Goal: Use online tool/utility: Utilize a website feature to perform a specific function

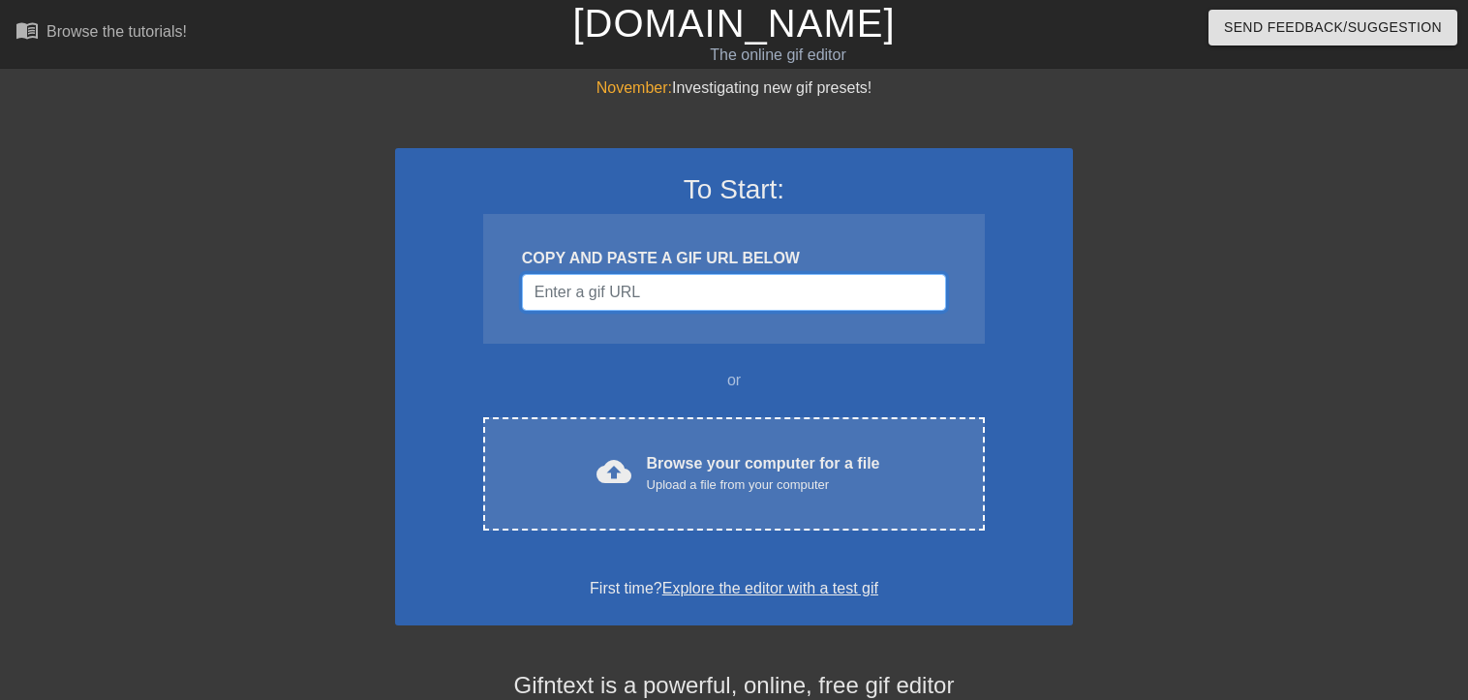
click at [681, 290] on input "Username" at bounding box center [734, 292] width 424 height 37
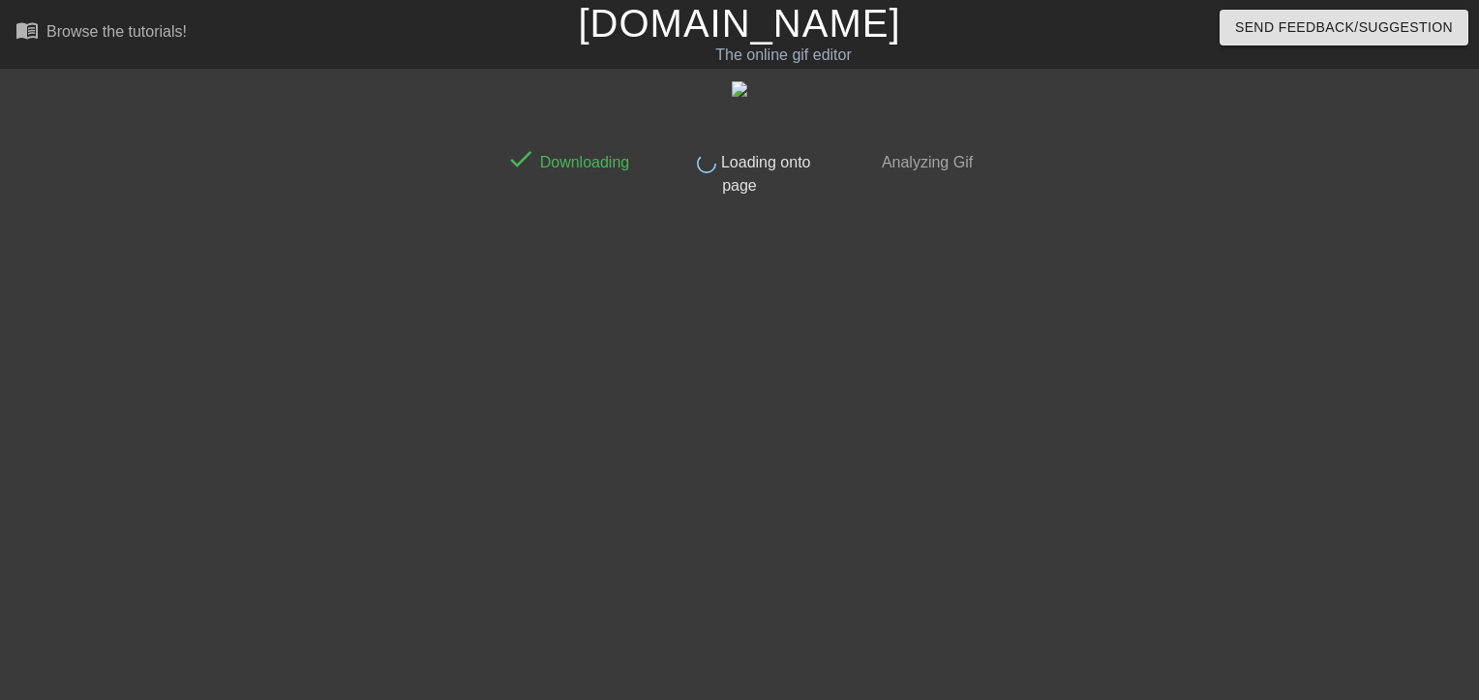
click at [751, 158] on span "Loading onto page" at bounding box center [763, 174] width 94 height 40
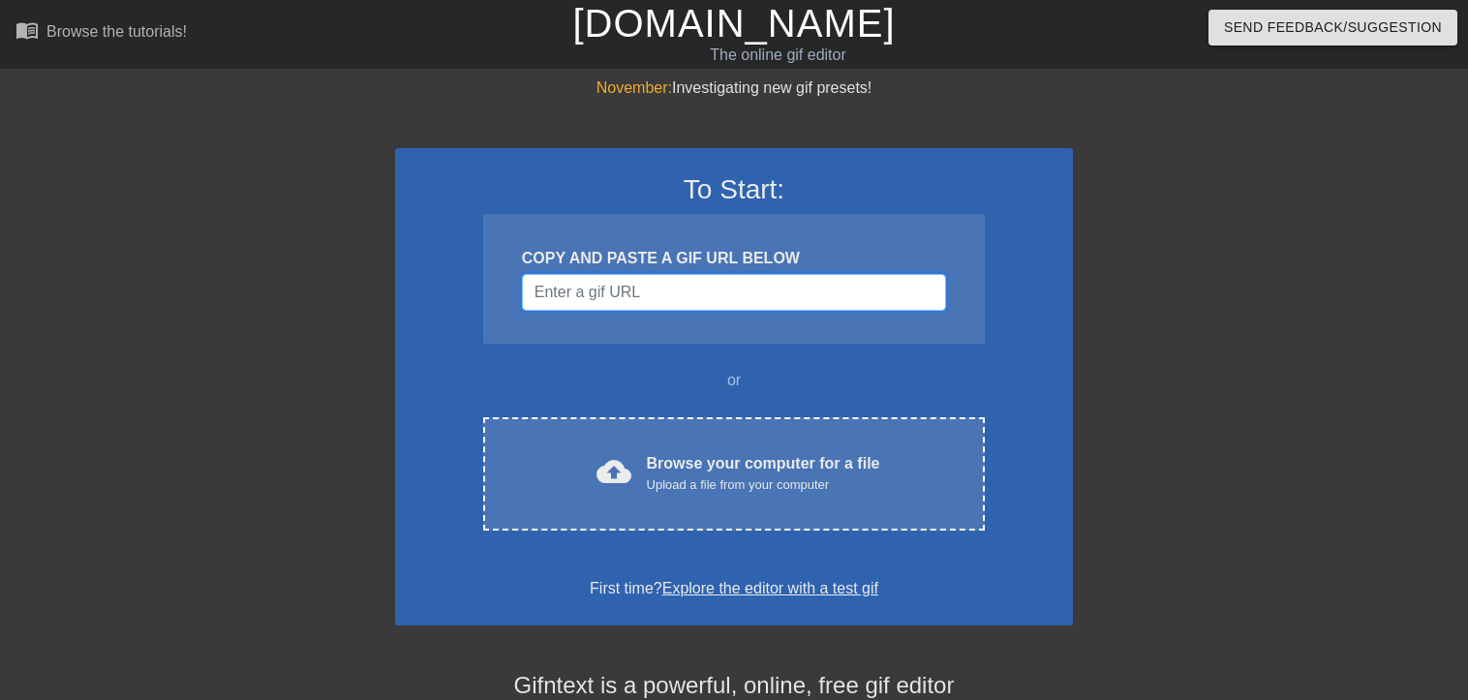
click at [716, 301] on input "Username" at bounding box center [734, 292] width 424 height 37
click at [736, 284] on input "Username" at bounding box center [734, 292] width 424 height 37
paste input "https://file.garden/Z7UXEuMf4UscymAR/tumblr_338c631920ab0a9bbe36ac5e54d57b23_52…"
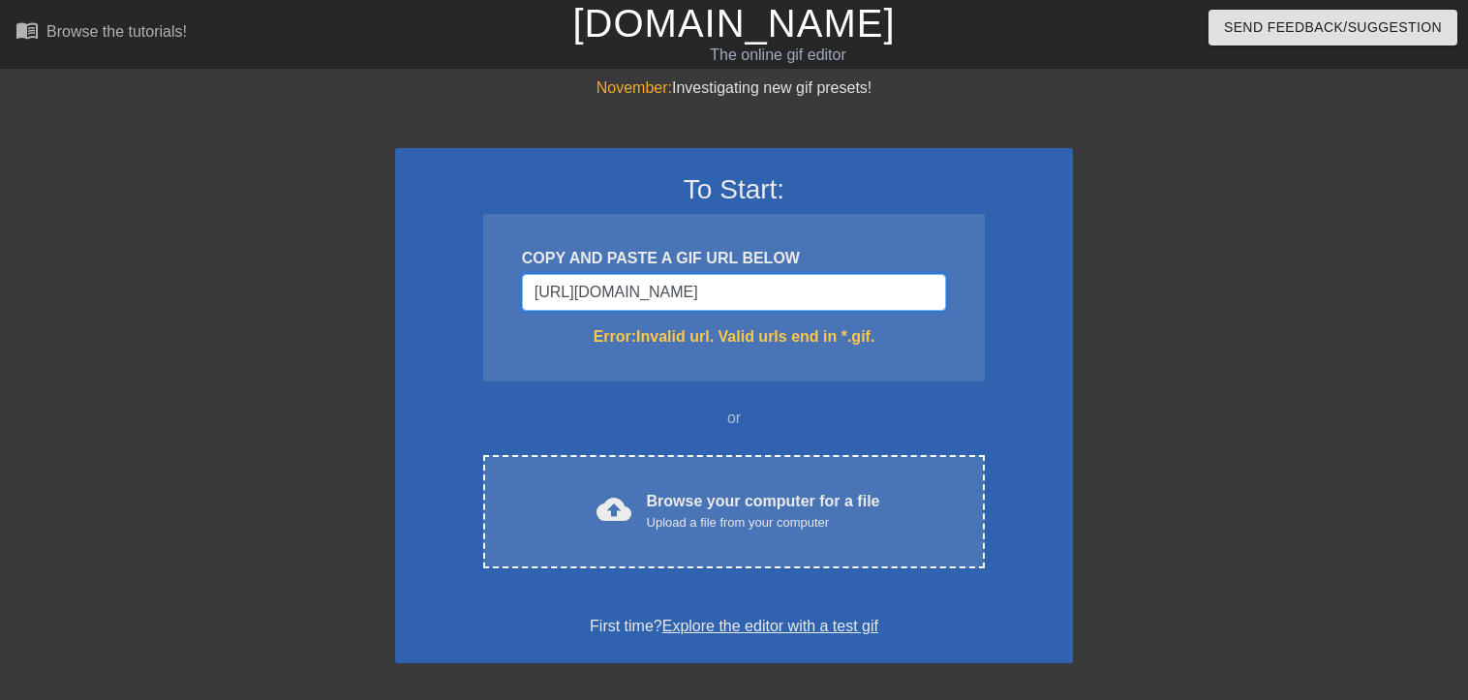
scroll to position [0, 345]
drag, startPoint x: 525, startPoint y: 286, endPoint x: 1154, endPoint y: 312, distance: 629.7
click at [1154, 312] on div "November: Investigating new gif presets! To Start: COPY AND PASTE A GIF URL BEL…" at bounding box center [734, 568] width 1468 height 985
paste input "www.tumblr.com/search/scott%20tibbs%20gif?src=typed_query"
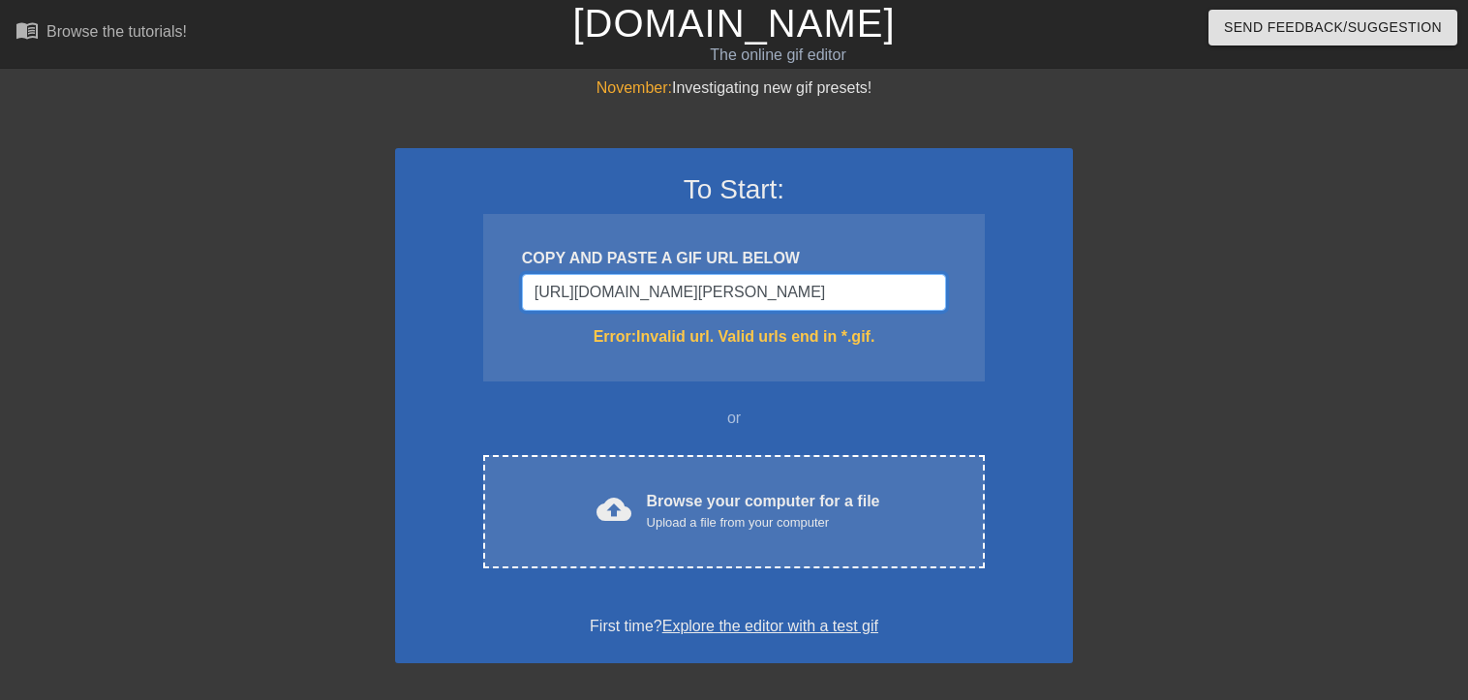
type input "https://www.tumblr.com/search/scott%20tibbs%20gif?src=typed_query"
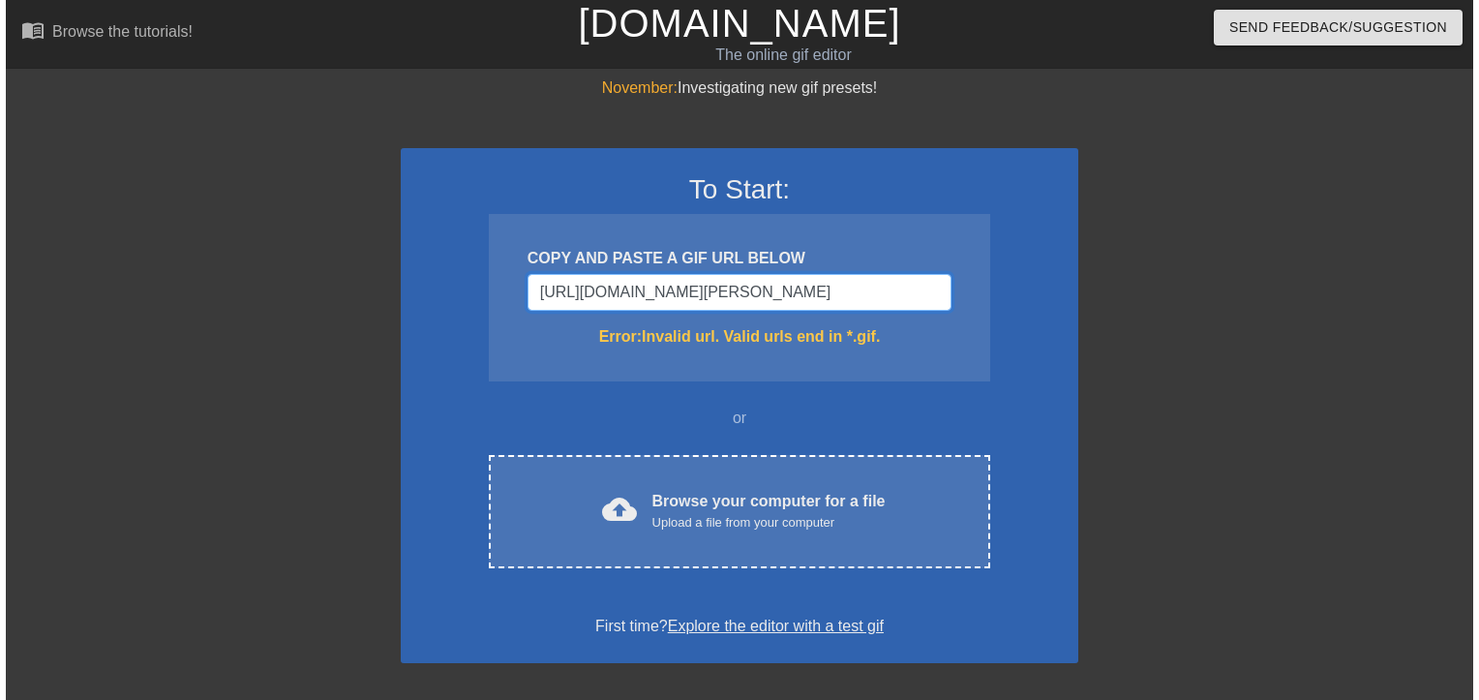
scroll to position [0, 0]
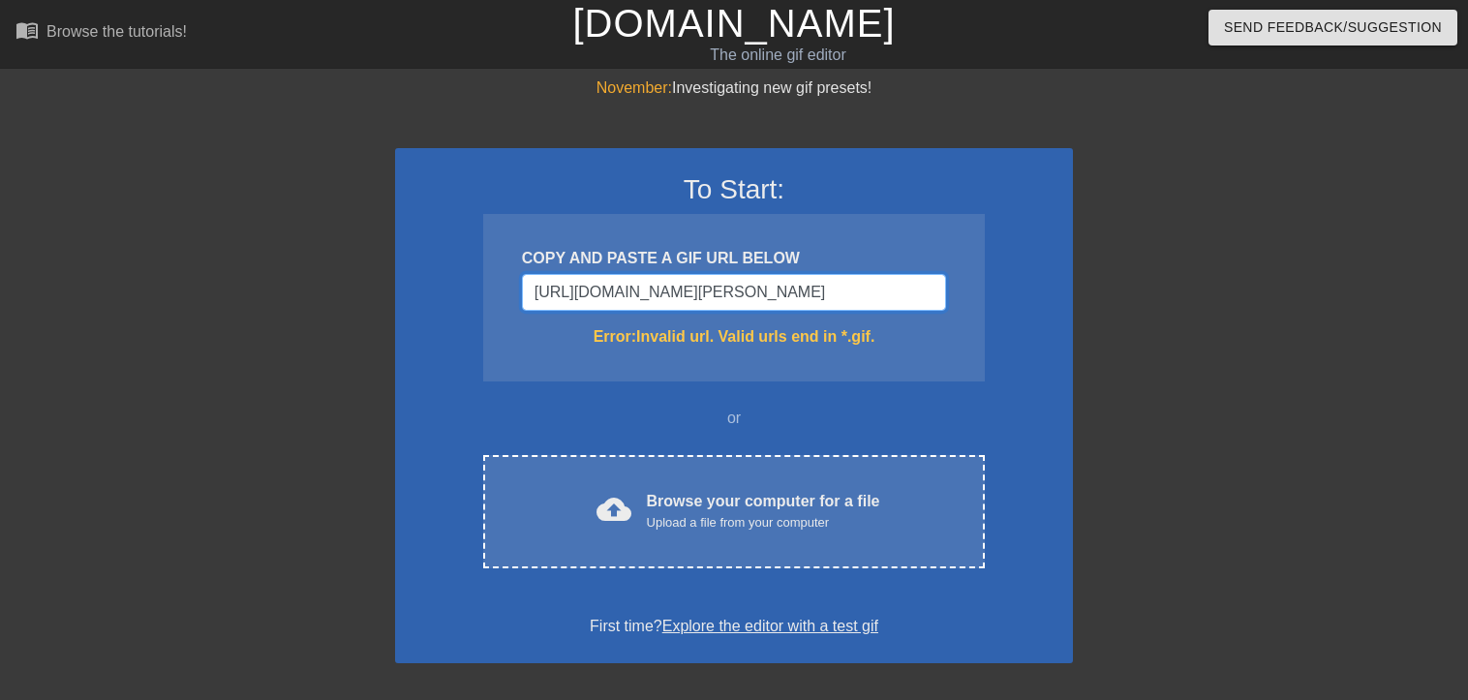
drag, startPoint x: 942, startPoint y: 298, endPoint x: 197, endPoint y: 174, distance: 754.6
click at [197, 174] on div "November: Investigating new gif presets! To Start: COPY AND PASTE A GIF URL BEL…" at bounding box center [734, 568] width 1468 height 985
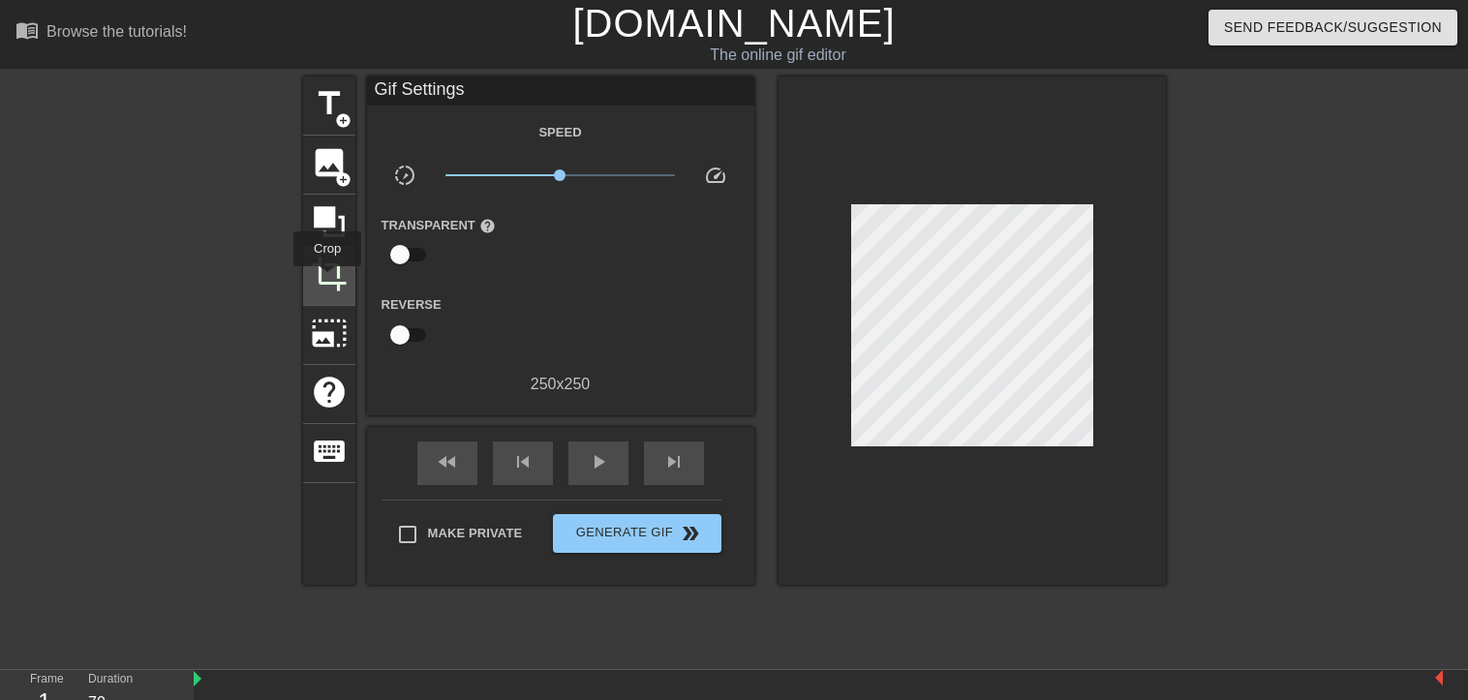
click at [327, 280] on span "crop" at bounding box center [329, 274] width 37 height 37
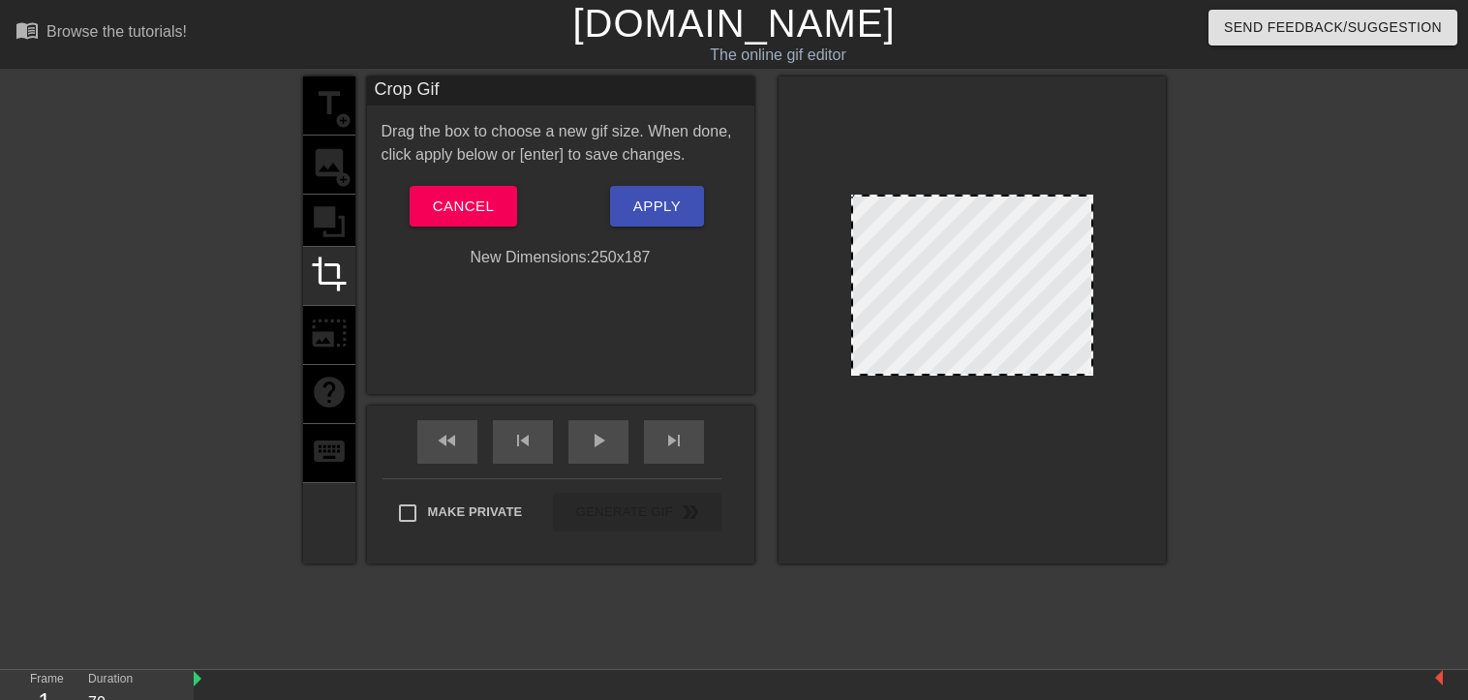
drag, startPoint x: 976, startPoint y: 432, endPoint x: 1008, endPoint y: 371, distance: 68.8
click at [592, 439] on span "play_arrow" at bounding box center [598, 440] width 23 height 23
click at [660, 213] on span "Apply" at bounding box center [656, 206] width 47 height 25
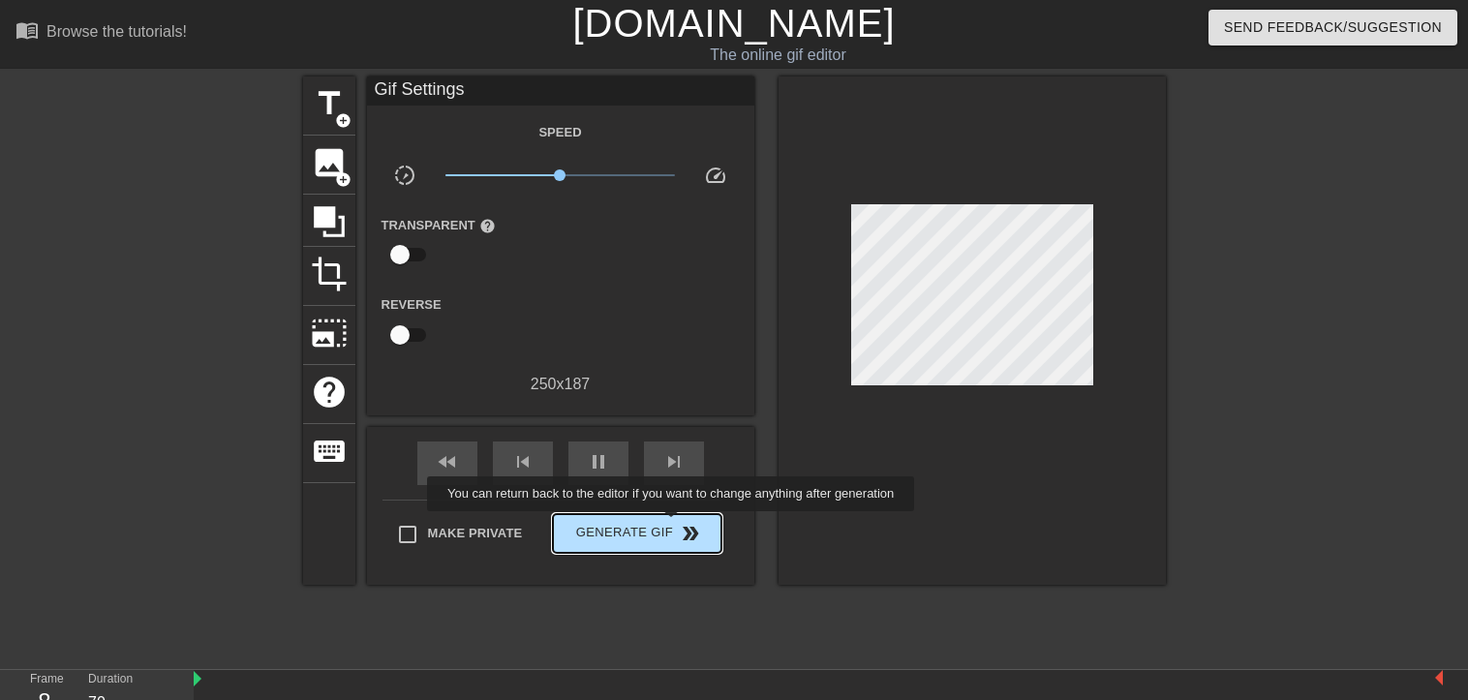
click at [679, 525] on span "double_arrow" at bounding box center [690, 533] width 23 height 23
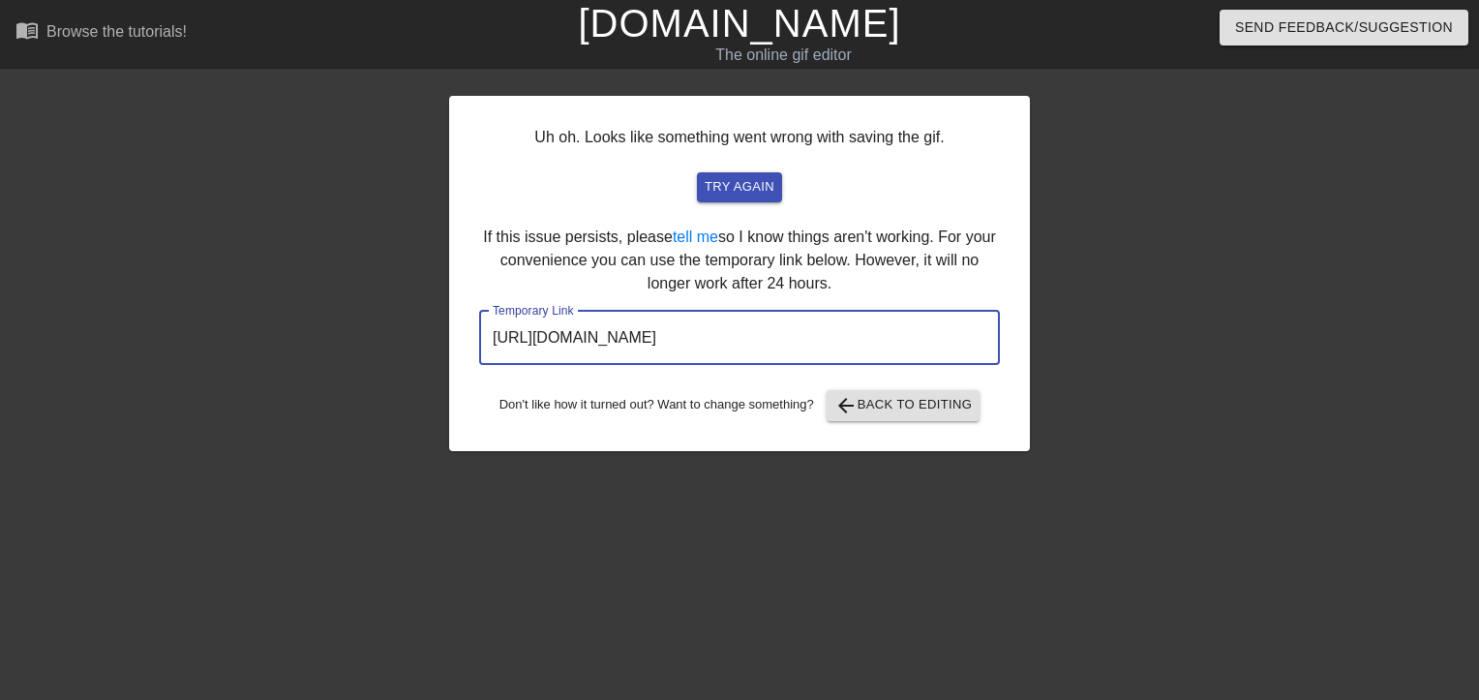
drag, startPoint x: 912, startPoint y: 352, endPoint x: 400, endPoint y: 343, distance: 512.2
click at [400, 343] on div "Uh oh. Looks like something went wrong with saving the gif. try again If this i…" at bounding box center [739, 366] width 1479 height 581
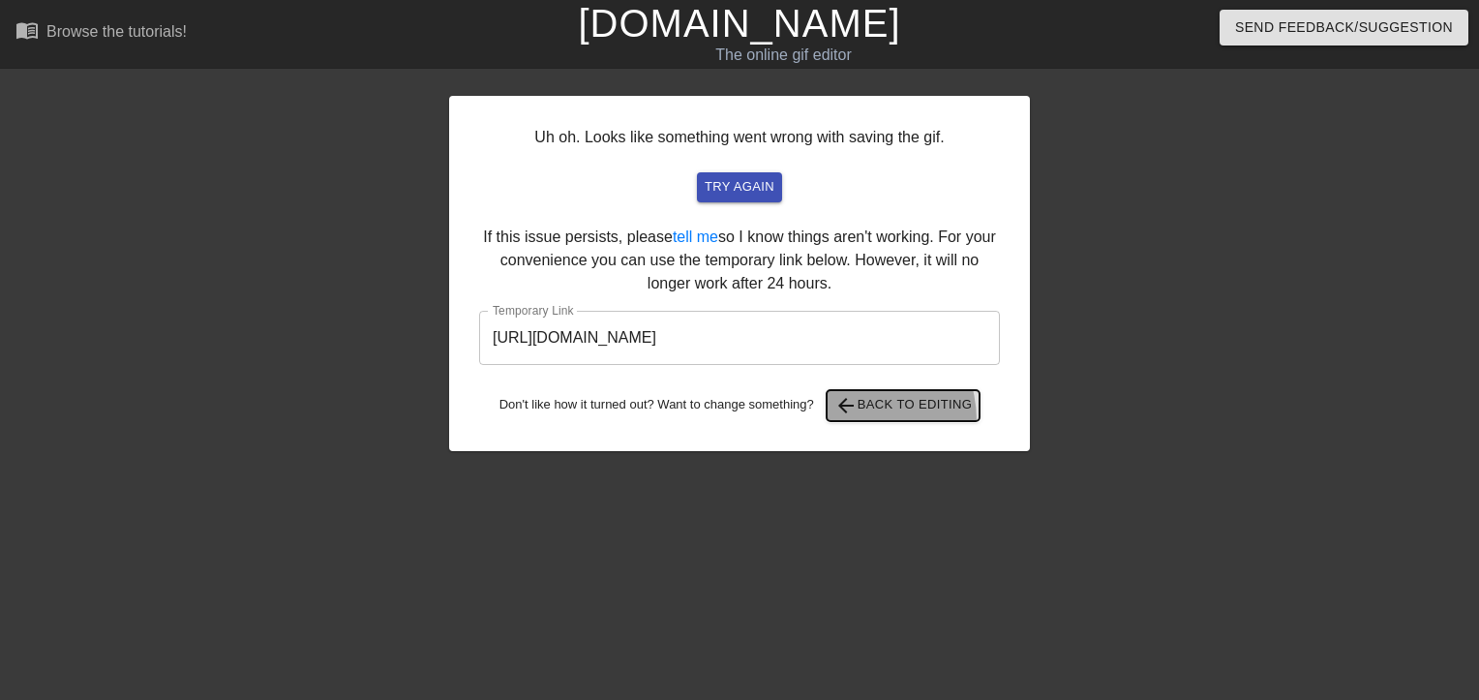
click at [858, 420] on button "arrow_back Back to Editing" at bounding box center [904, 405] width 154 height 31
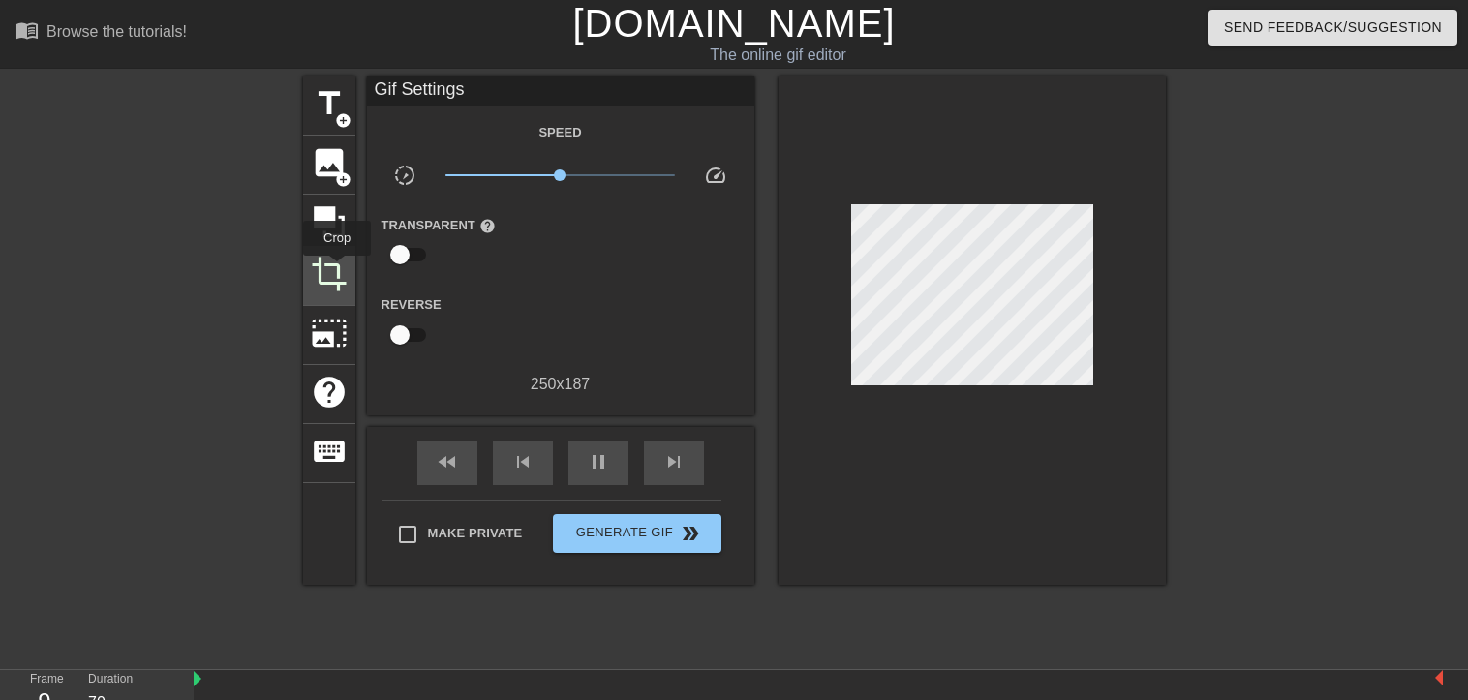
click at [337, 269] on span "crop" at bounding box center [329, 274] width 37 height 37
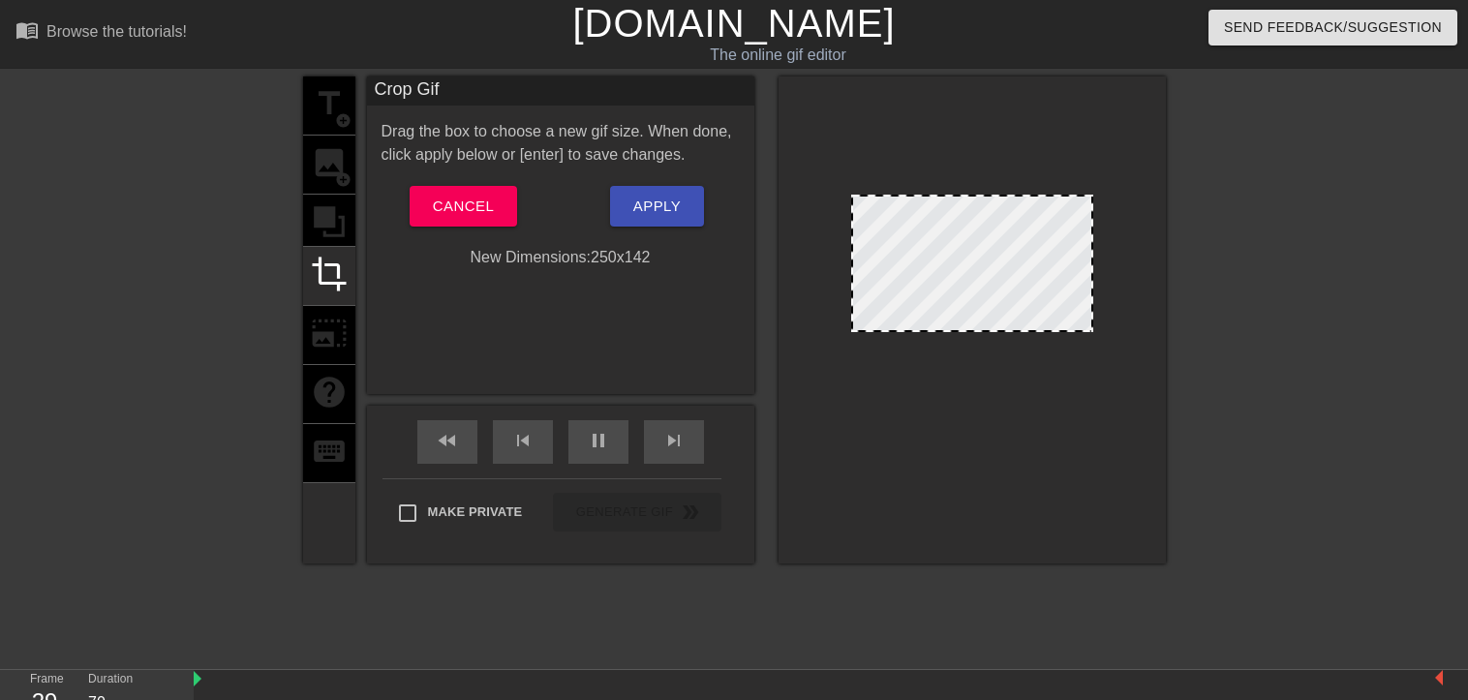
drag, startPoint x: 974, startPoint y: 372, endPoint x: 1006, endPoint y: 328, distance: 54.0
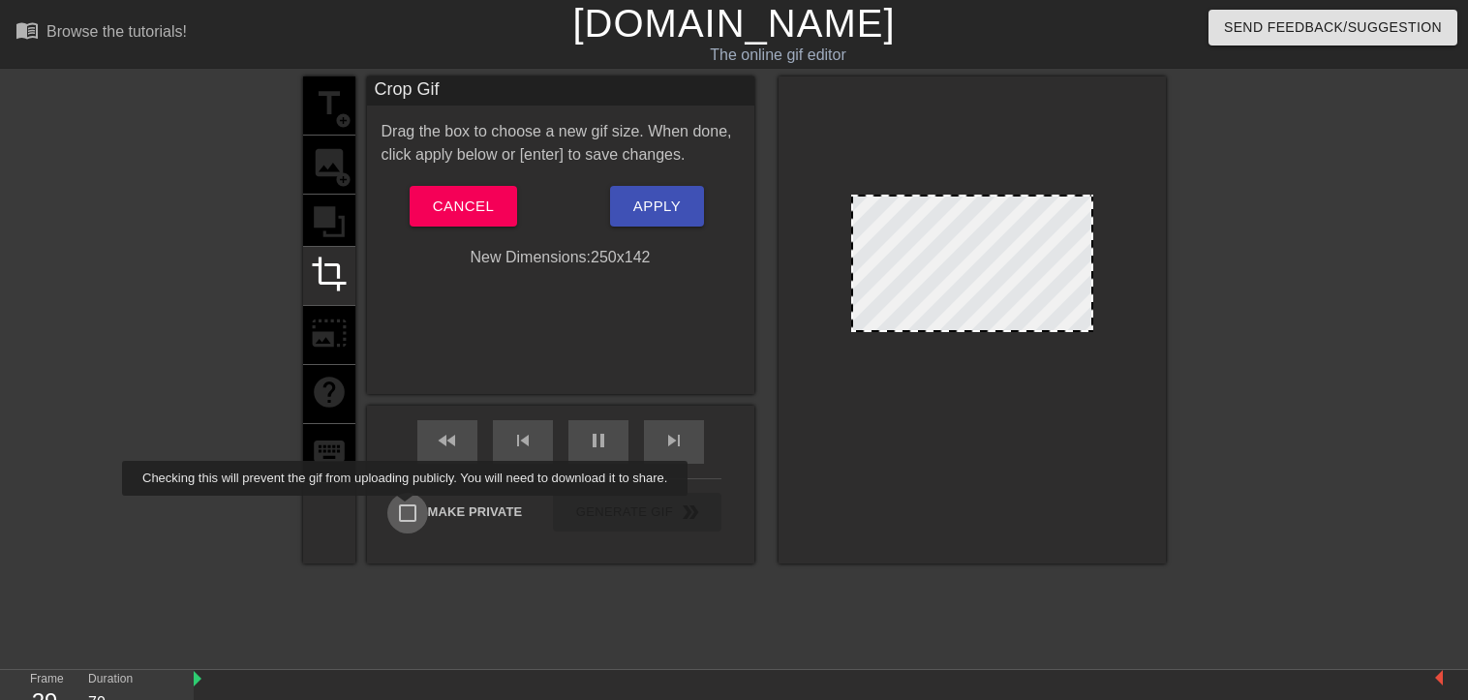
click at [409, 509] on input "Make Private" at bounding box center [407, 513] width 41 height 41
checkbox input "true"
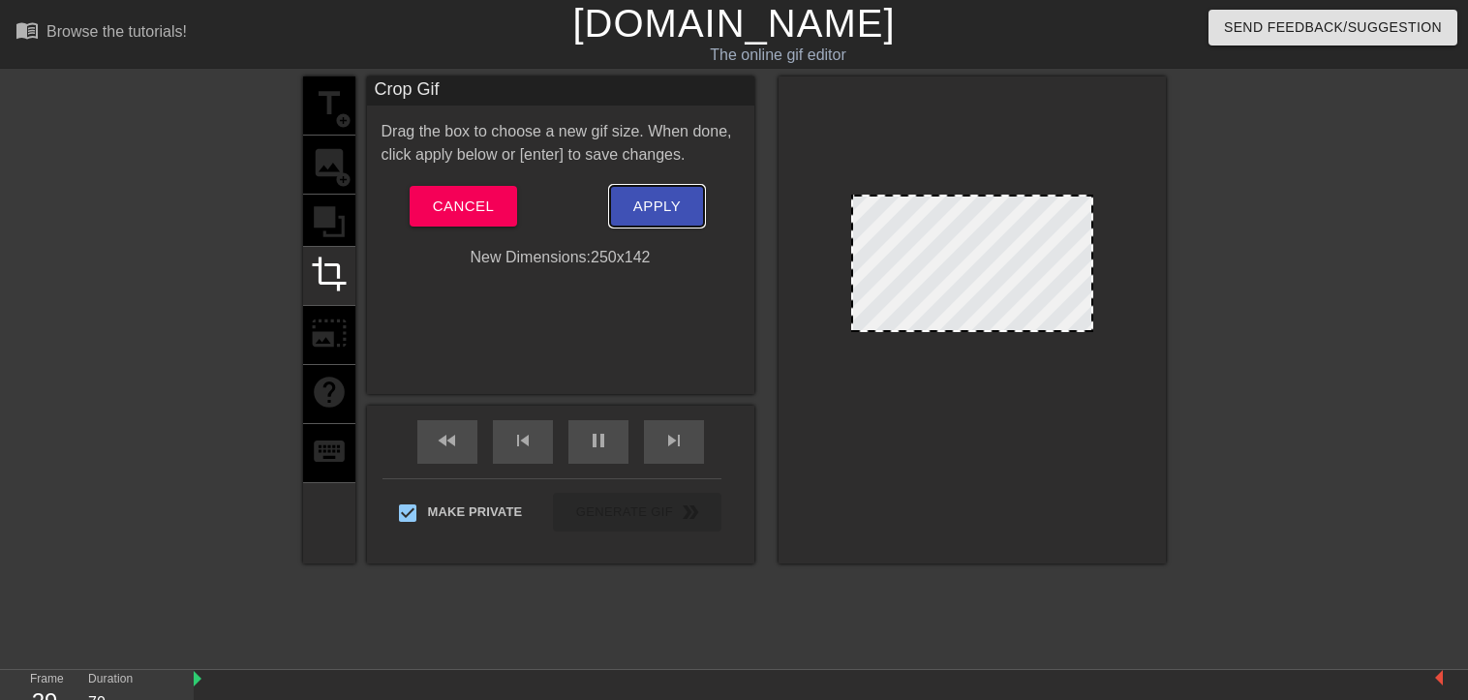
click at [664, 224] on button "Apply" at bounding box center [657, 206] width 94 height 41
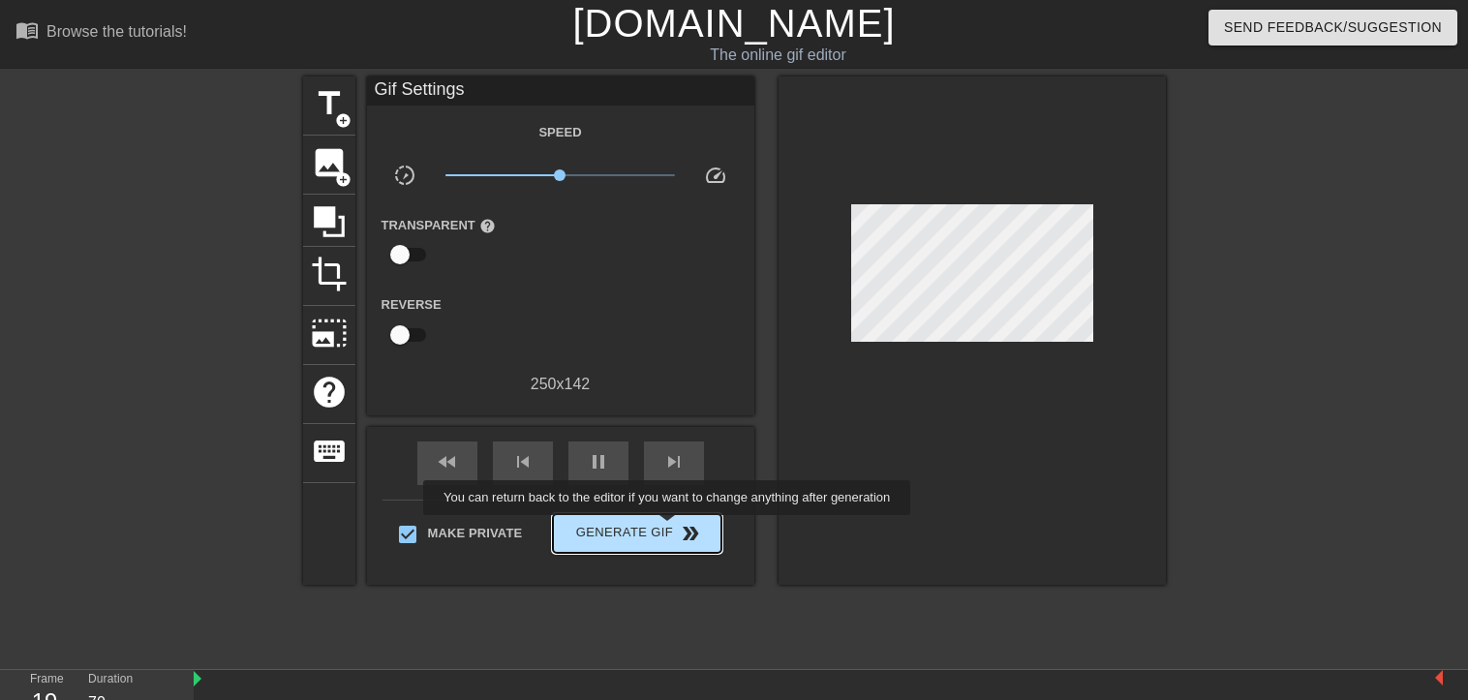
click at [669, 529] on span "Generate Gif double_arrow" at bounding box center [636, 533] width 152 height 23
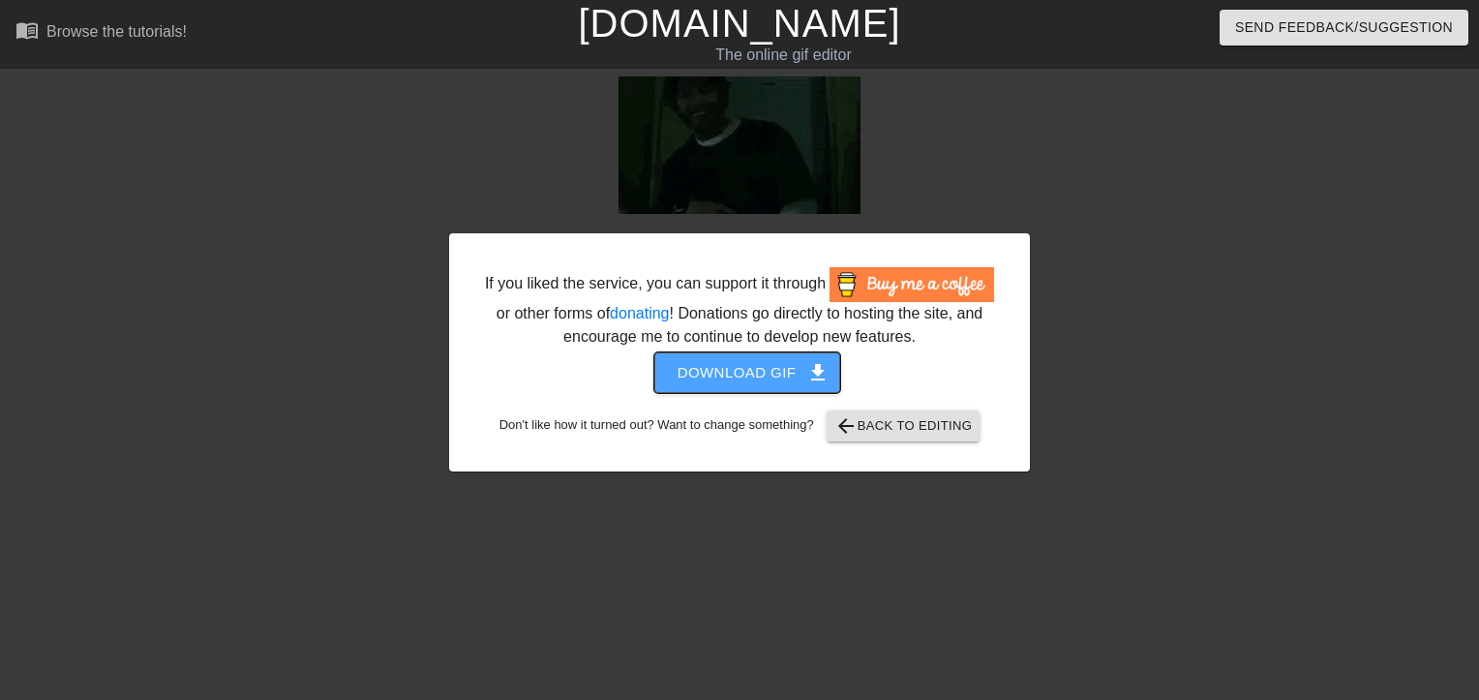
click at [758, 360] on span "Download gif get_app" at bounding box center [748, 372] width 140 height 25
